Goal: Transaction & Acquisition: Purchase product/service

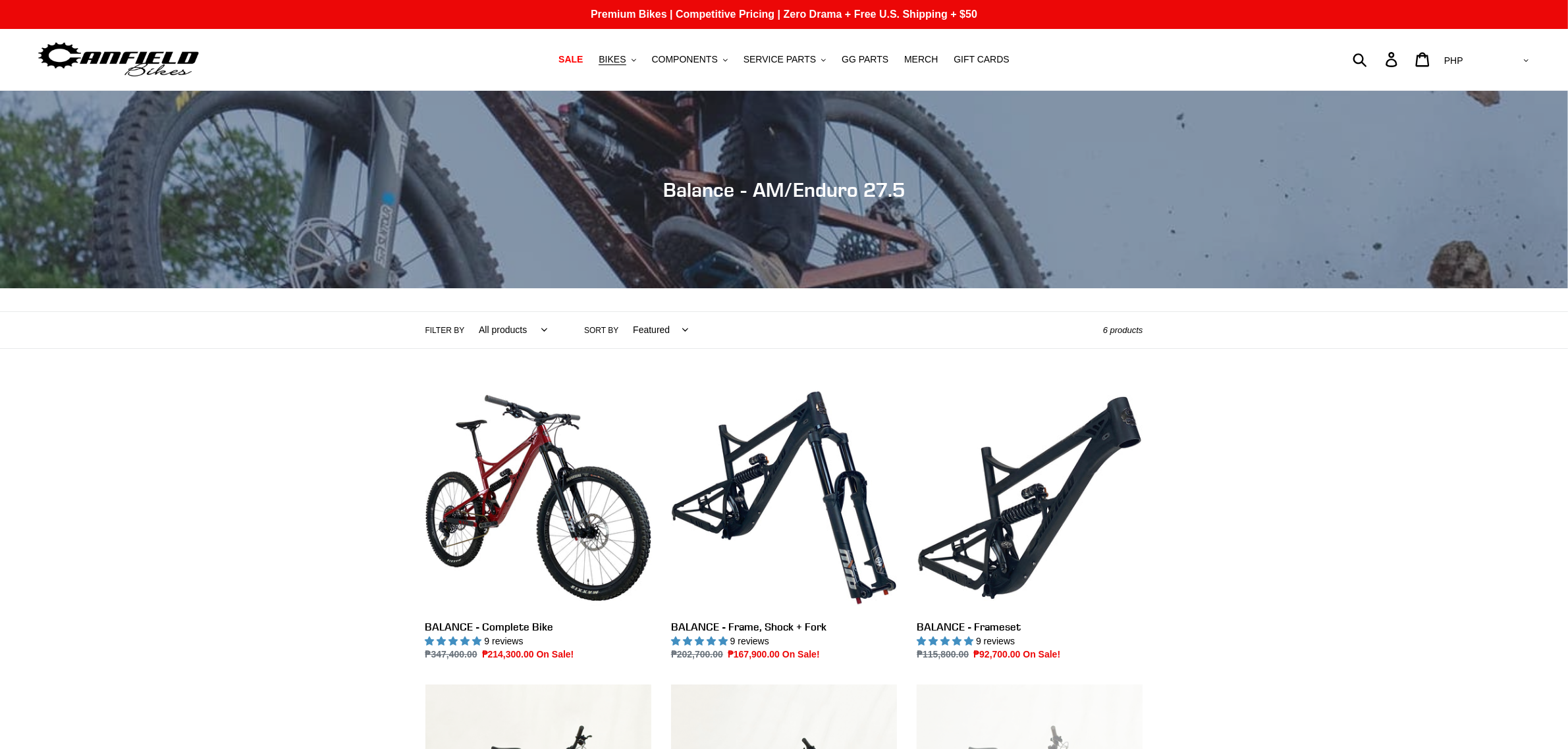
click at [1266, 489] on div "Collection: Balance - AM/Enduro 27.5 Filter by All products 275 balance BFCM23 …" at bounding box center [784, 533] width 1568 height 886
click at [642, 63] on button "BIKES .cls-1{fill:#231f20}" at bounding box center [616, 59] width 50 height 18
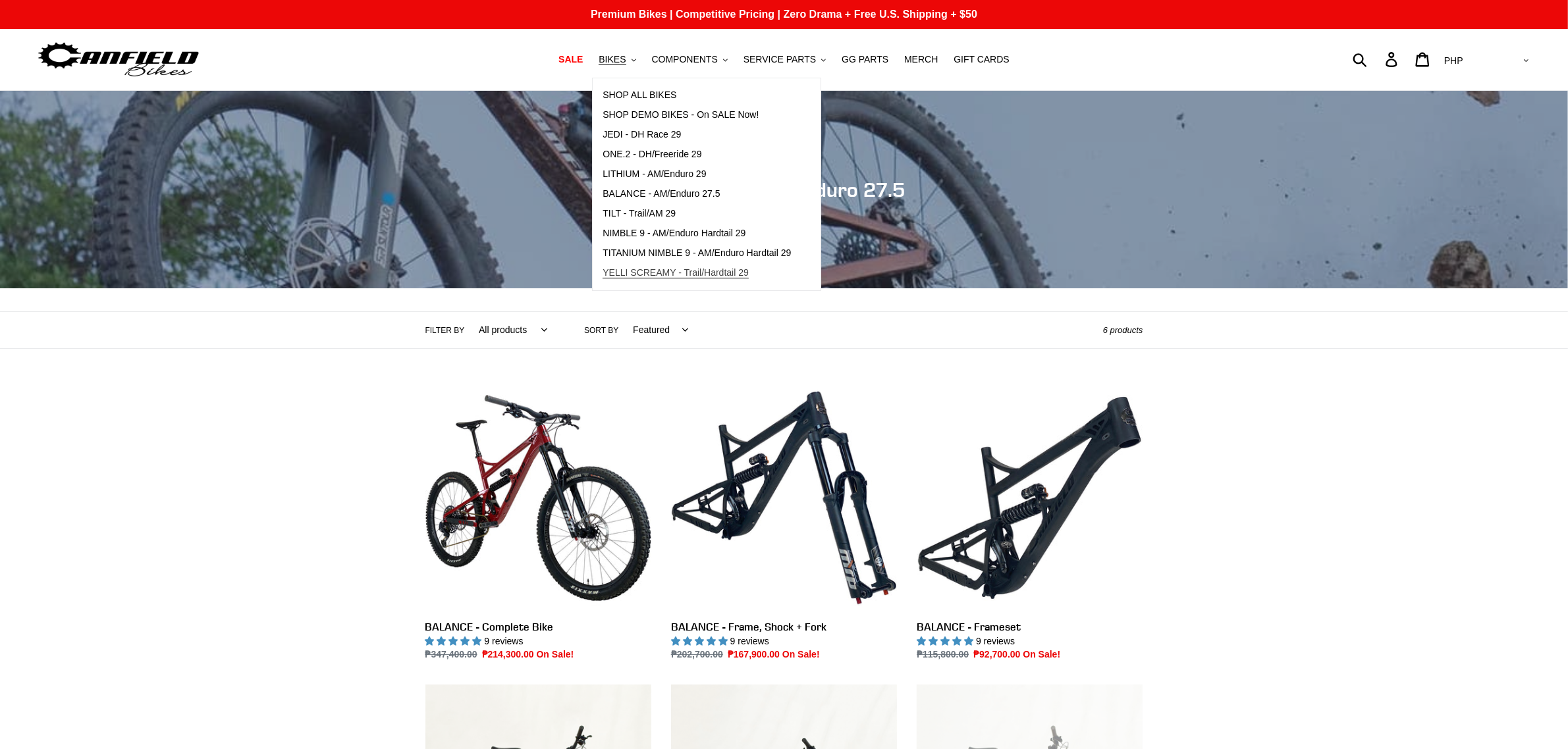
click at [649, 269] on span "YELLI SCREAMY - Trail/Hardtail 29" at bounding box center [675, 272] width 146 height 12
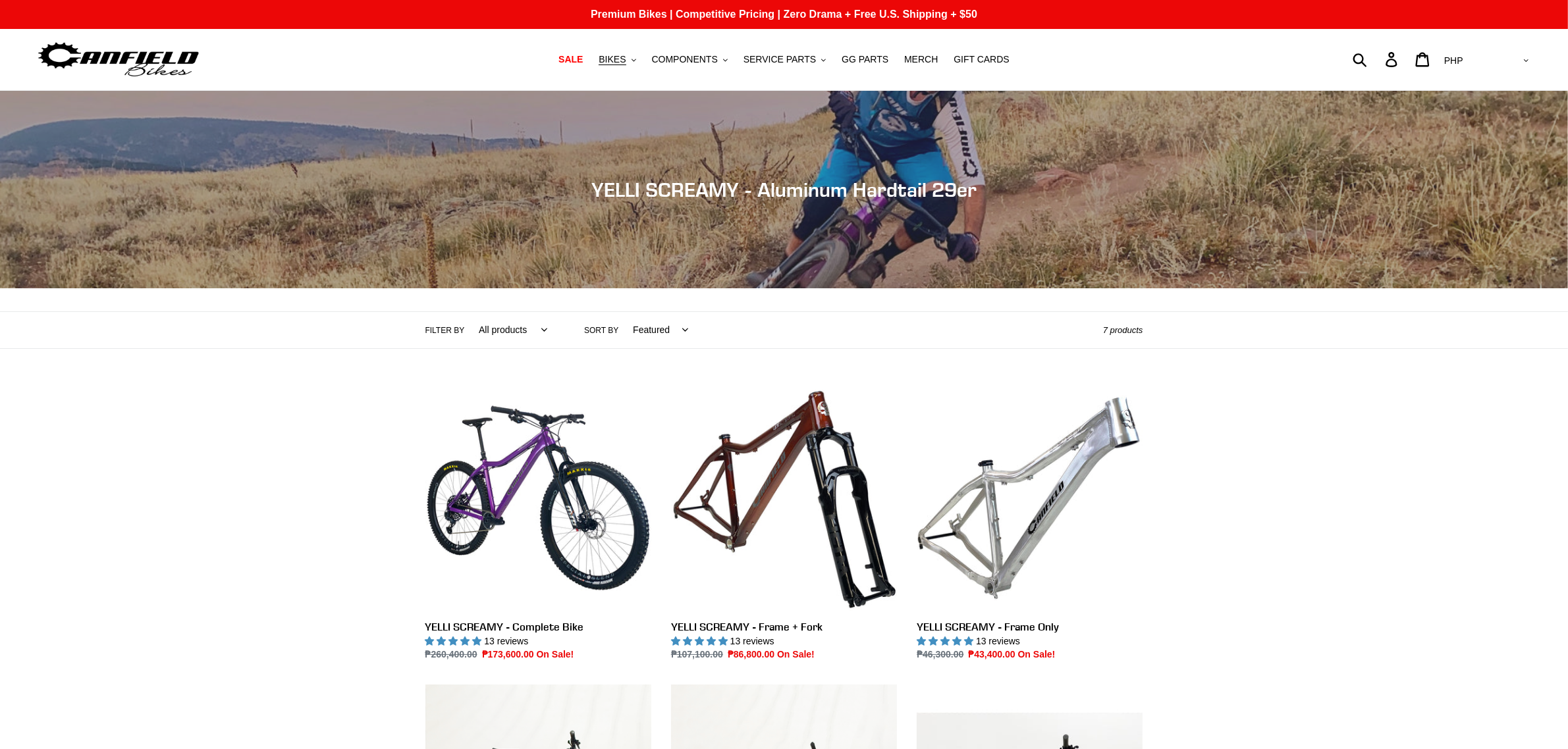
click at [1521, 61] on select "AED AFN ALL AMD ANG AUD AWG AZN BAM BBD BDT BGN BIF BND BOB BSD BWP BZD CAD CDF…" at bounding box center [1484, 61] width 93 height 25
select select "USD"
click at [1492, 48] on select "AED AFN ALL AMD ANG AUD AWG AZN BAM BBD BDT BGN BIF BND BOB BSD BWP BZD CAD CDF…" at bounding box center [1484, 61] width 93 height 25
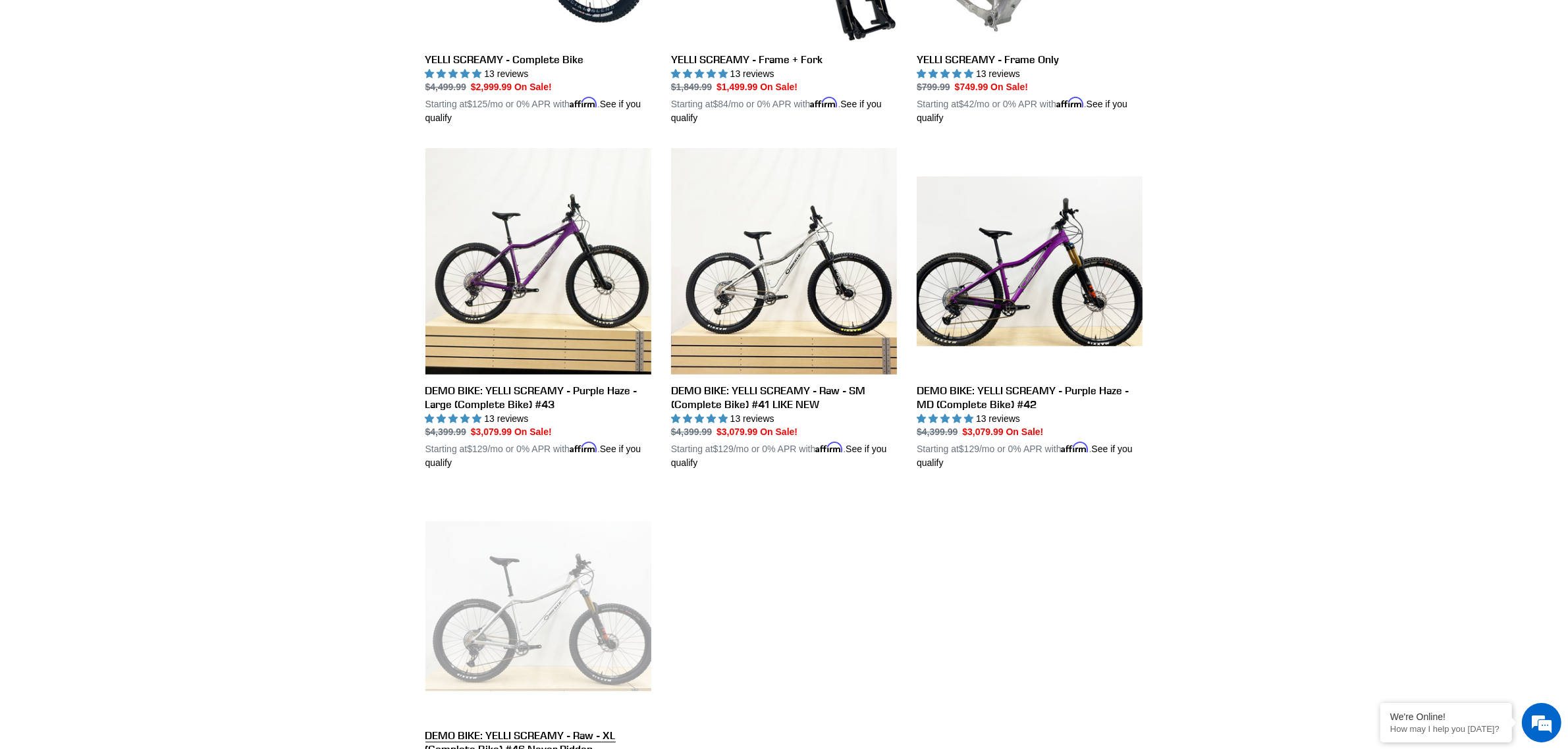
scroll to position [576, 0]
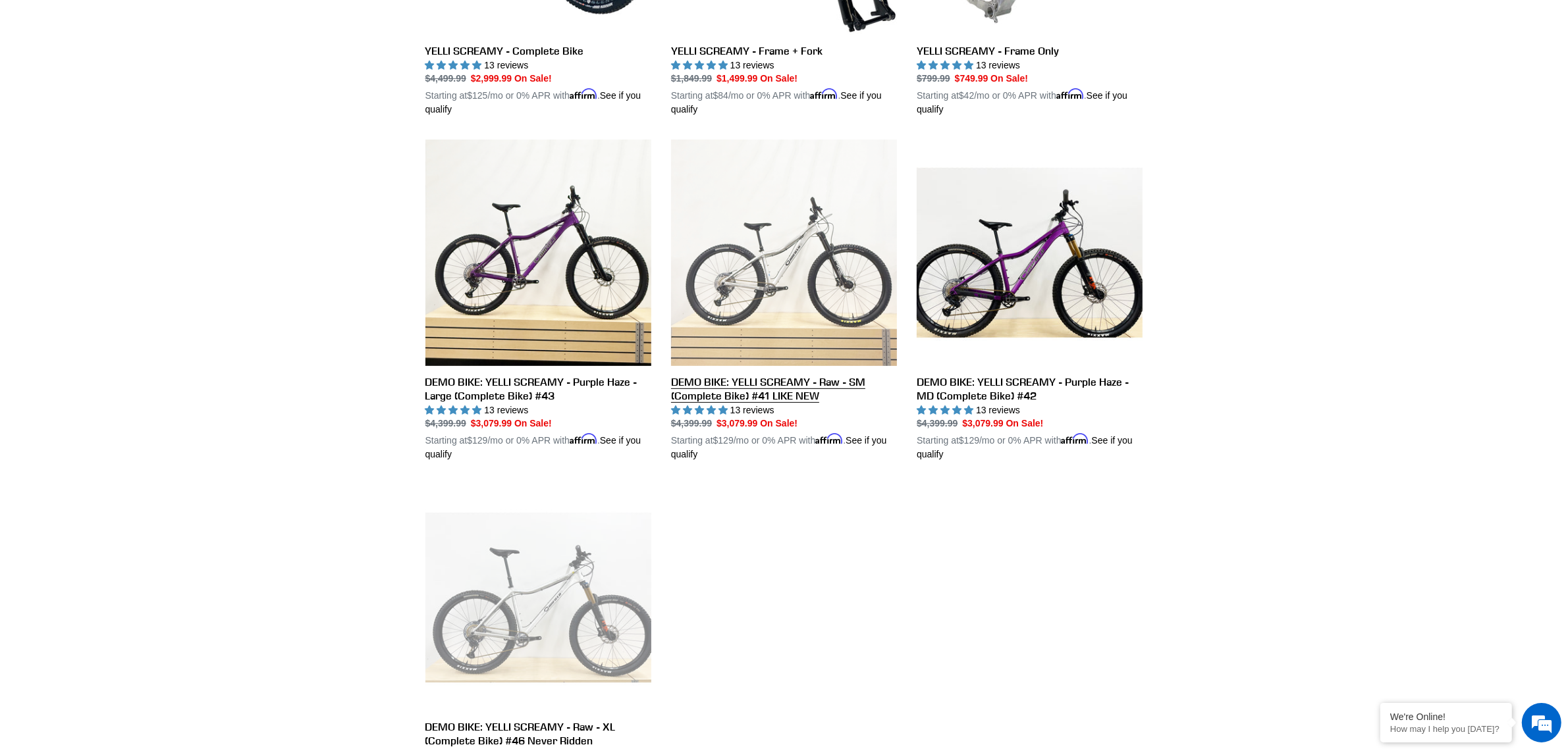
click at [791, 316] on link "DEMO BIKE: YELLI SCREAMY - Raw - SM (Complete Bike) #41 LIKE NEW" at bounding box center [784, 300] width 226 height 322
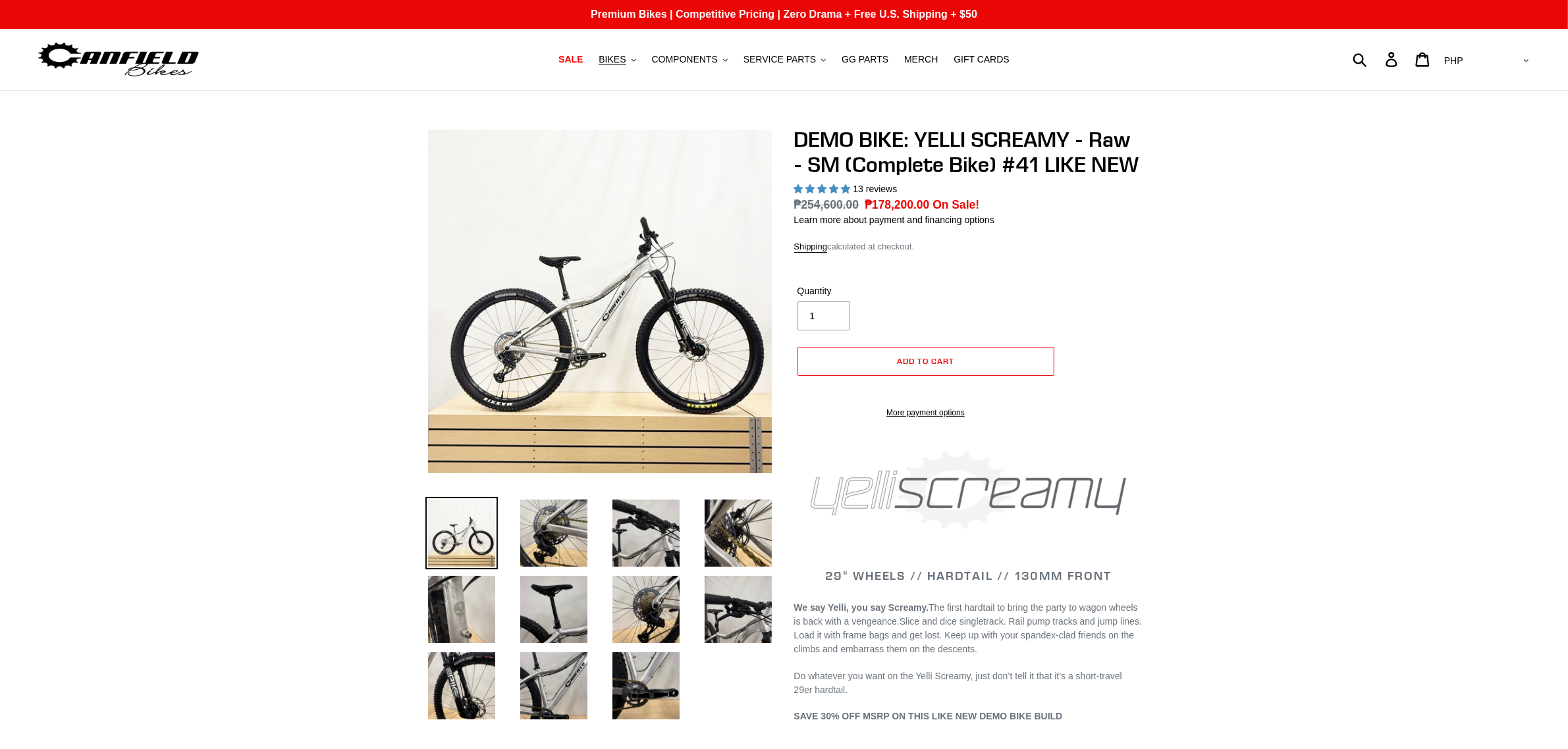
select select "highest-rating"
click at [698, 353] on img at bounding box center [315, 160] width 1348 height 1348
